Goal: Task Accomplishment & Management: Manage account settings

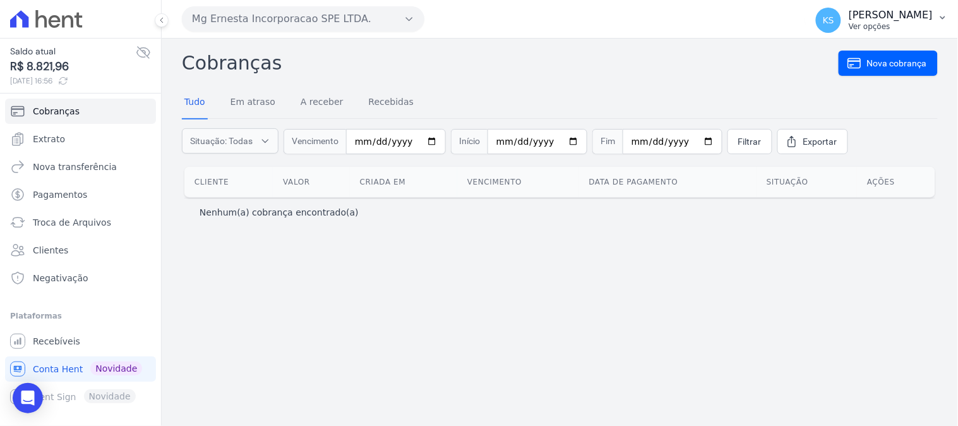
click at [908, 20] on p "[PERSON_NAME]" at bounding box center [891, 15] width 84 height 13
click at [831, 55] on link "Logout" at bounding box center [877, 54] width 162 height 23
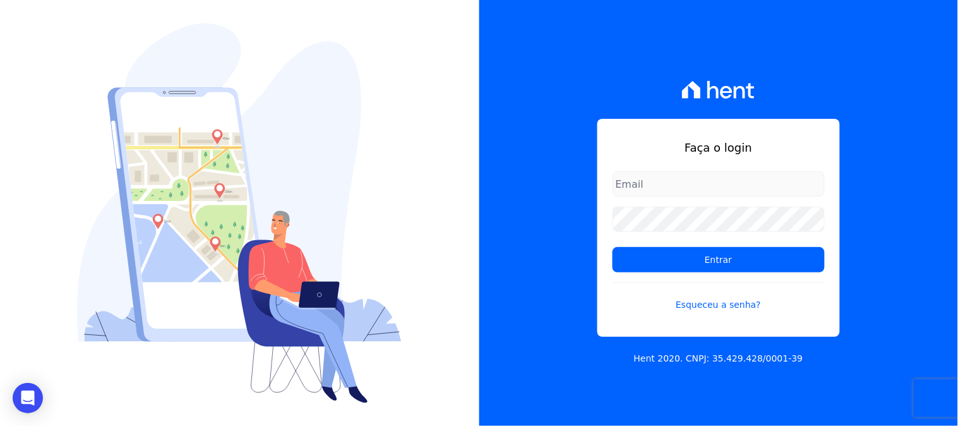
click at [651, 179] on input "email" at bounding box center [719, 183] width 212 height 25
type input "kelly.silva@construtoramgtec.com.br"
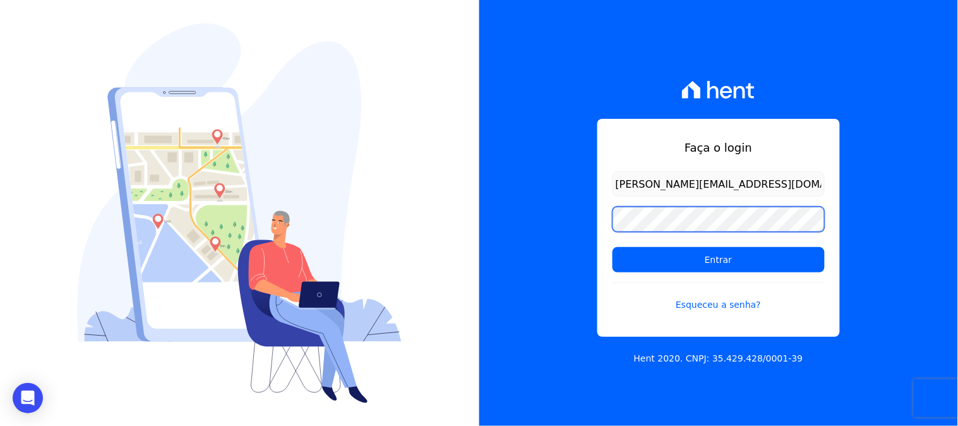
click at [522, 227] on div "Faça o login kelly.silva@construtoramgtec.com.br Entrar Esqueceu a senha? Hent …" at bounding box center [718, 213] width 479 height 426
click at [613, 247] on input "Entrar" at bounding box center [719, 259] width 212 height 25
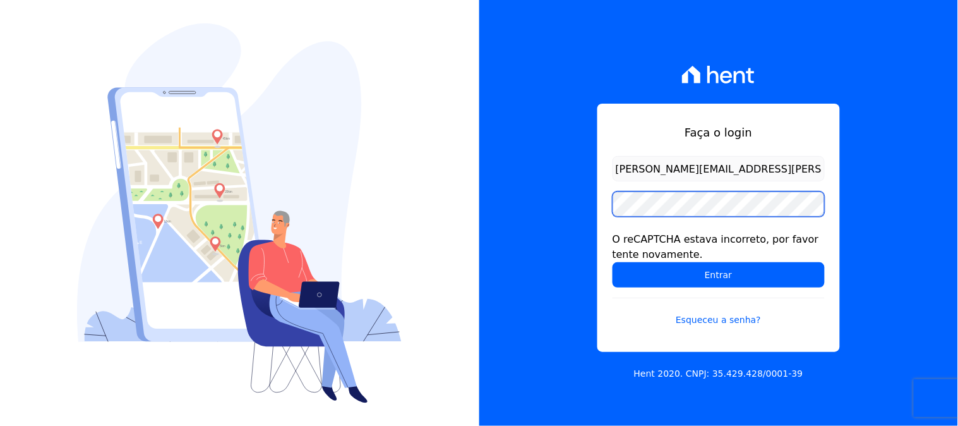
click at [613, 262] on input "Entrar" at bounding box center [719, 274] width 212 height 25
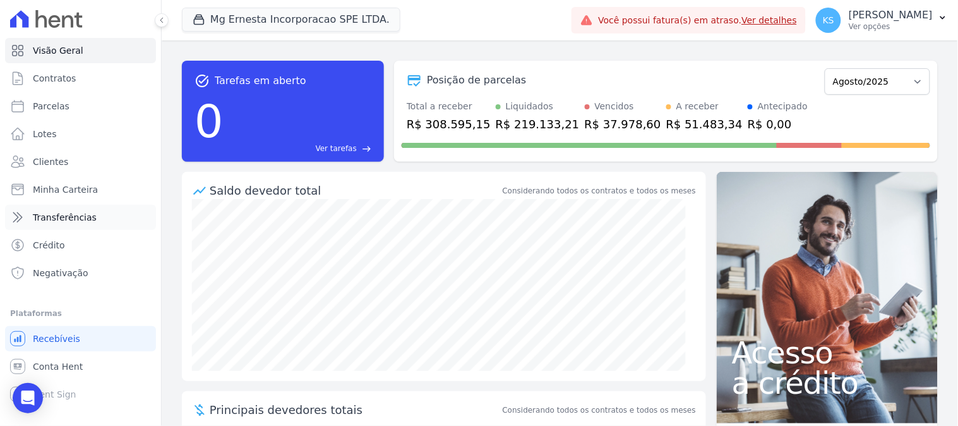
click at [61, 217] on span "Transferências" at bounding box center [65, 217] width 64 height 13
